Goal: Find specific page/section: Find specific page/section

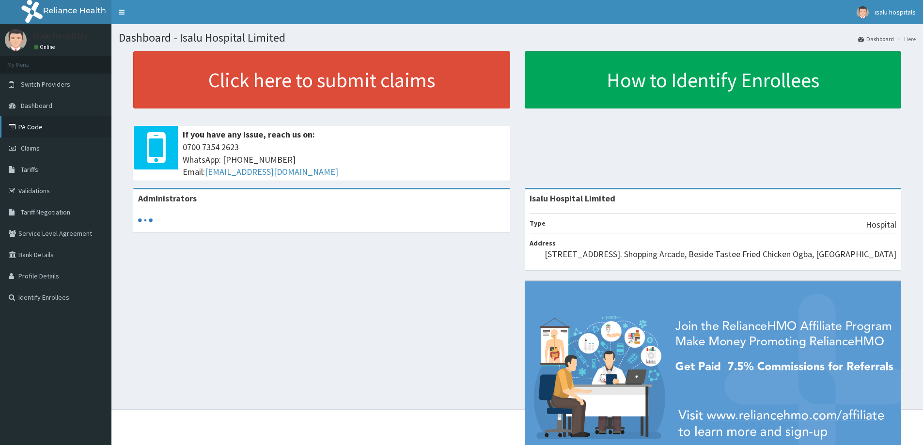
click at [28, 129] on link "PA Code" at bounding box center [55, 126] width 111 height 21
click at [27, 148] on span "Claims" at bounding box center [30, 148] width 19 height 9
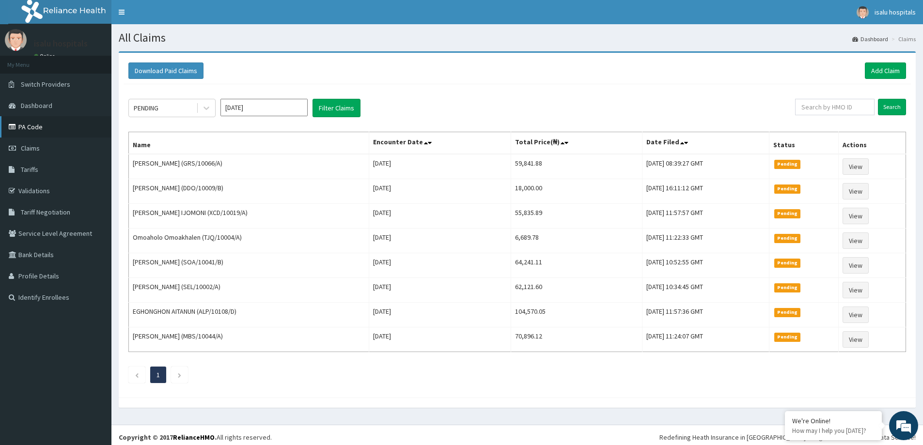
click at [34, 122] on link "PA Code" at bounding box center [55, 126] width 111 height 21
